Goal: Navigation & Orientation: Find specific page/section

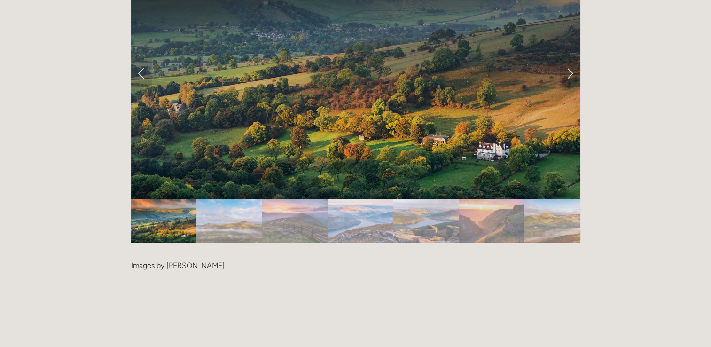
scroll to position [1973, 0]
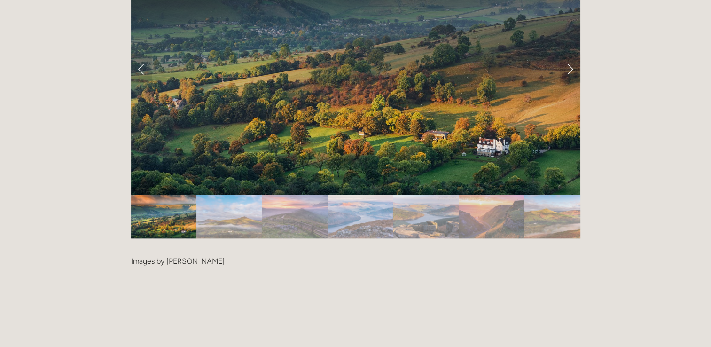
click at [239, 195] on img "Slide 2" at bounding box center [228, 217] width 65 height 44
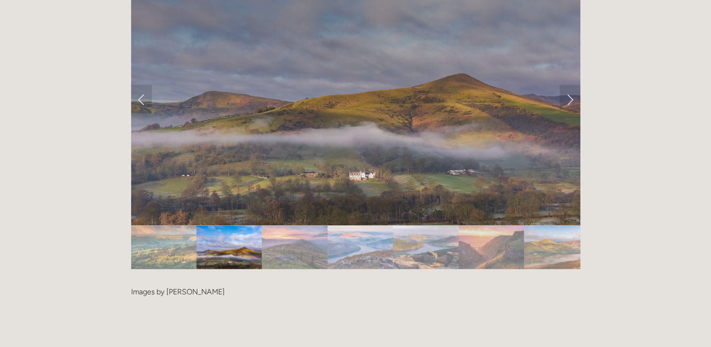
scroll to position [1926, 0]
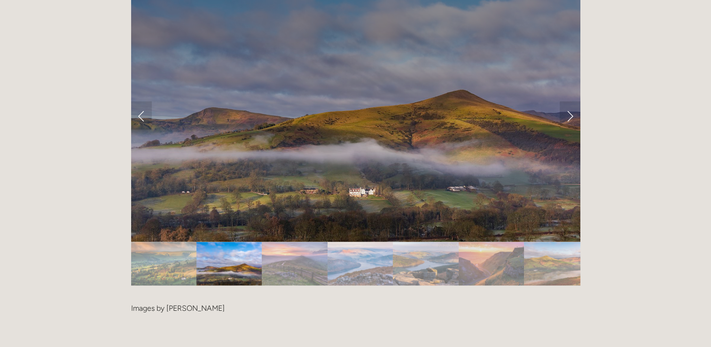
click at [283, 242] on img "Slide 3" at bounding box center [294, 264] width 65 height 44
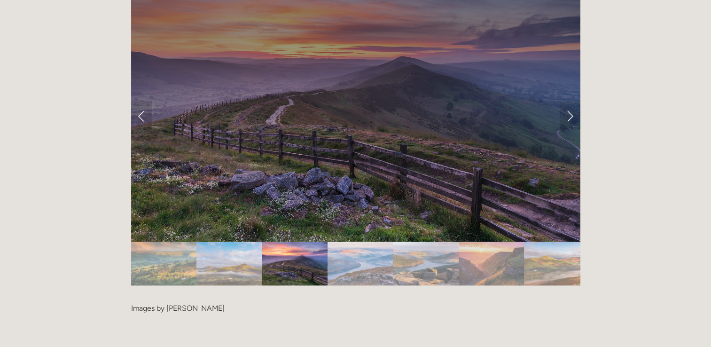
click at [350, 242] on img "Slide 4" at bounding box center [360, 264] width 66 height 44
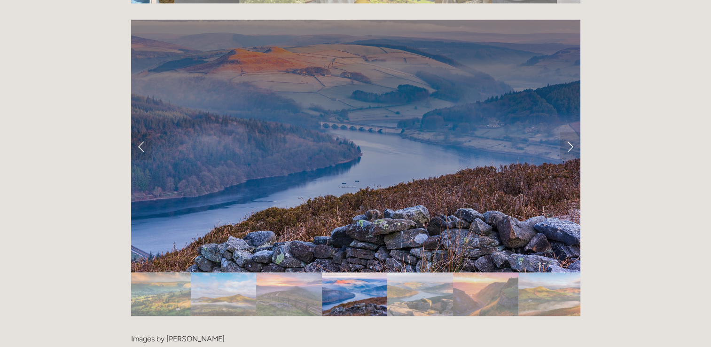
scroll to position [1879, 0]
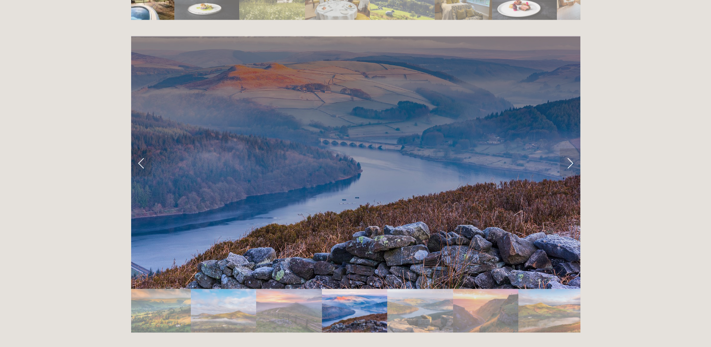
click at [418, 289] on img "Slide 5" at bounding box center [420, 311] width 66 height 44
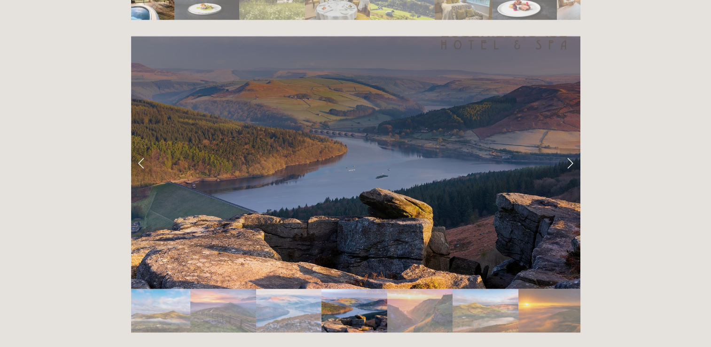
click at [430, 289] on img "Slide 6" at bounding box center [419, 311] width 65 height 44
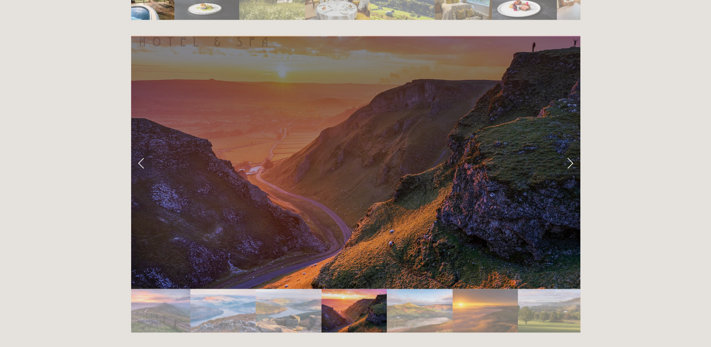
click at [425, 289] on img "Slide 7" at bounding box center [419, 311] width 65 height 44
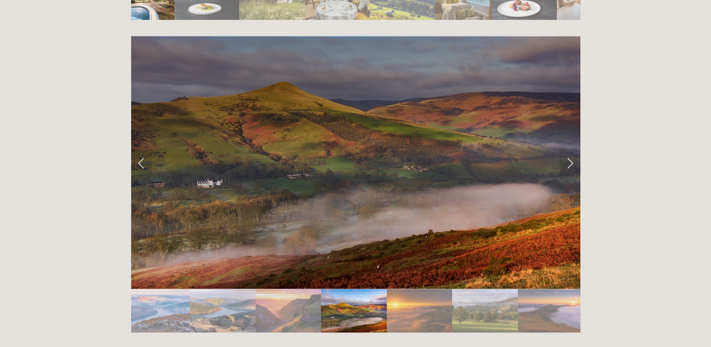
click at [470, 289] on img "Slide 9" at bounding box center [484, 311] width 65 height 44
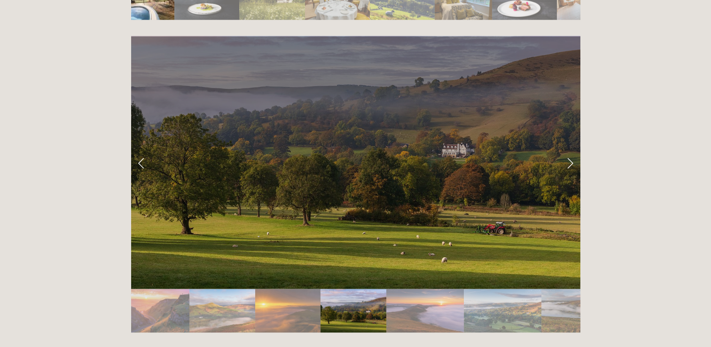
click at [440, 289] on img "Slide 10" at bounding box center [425, 311] width 78 height 44
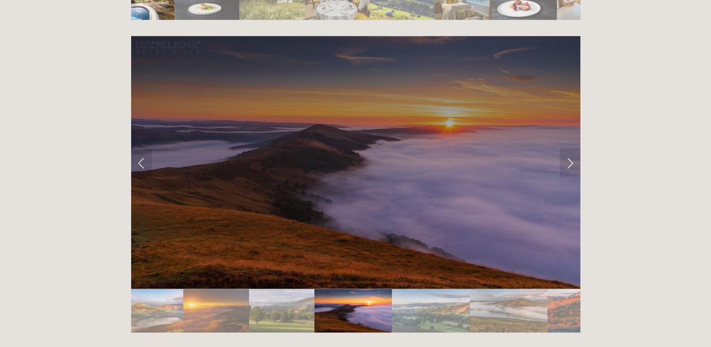
click at [444, 289] on img "Slide 11" at bounding box center [431, 311] width 78 height 44
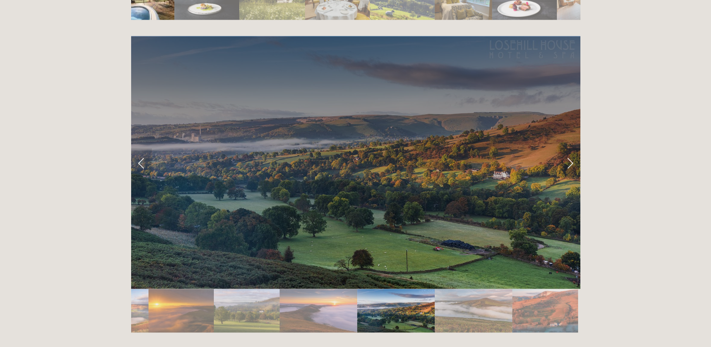
click at [481, 289] on img "Slide 12" at bounding box center [474, 311] width 78 height 44
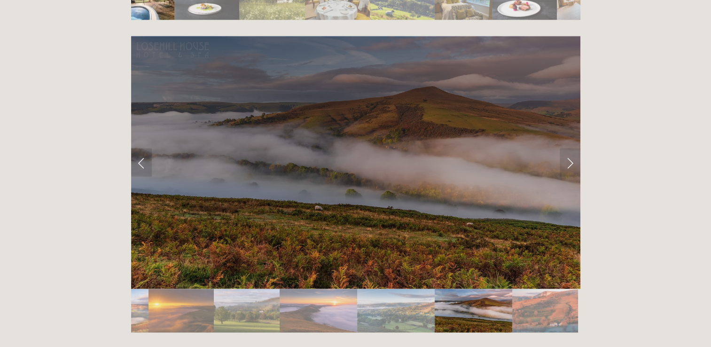
click at [536, 289] on img "Slide 13" at bounding box center [544, 311] width 65 height 44
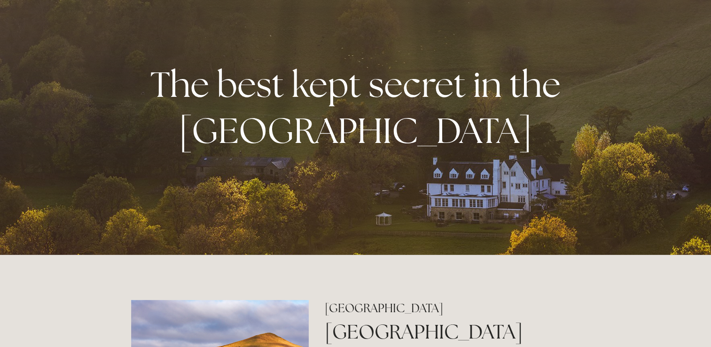
scroll to position [0, 0]
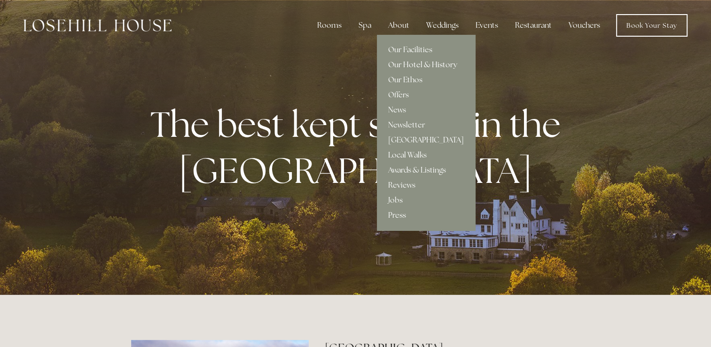
click at [415, 63] on link "Our Hotel & History" at bounding box center [426, 64] width 98 height 15
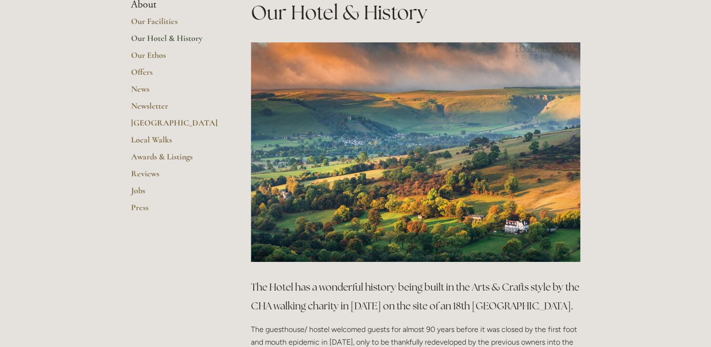
scroll to position [235, 0]
